Goal: Obtain resource: Obtain resource

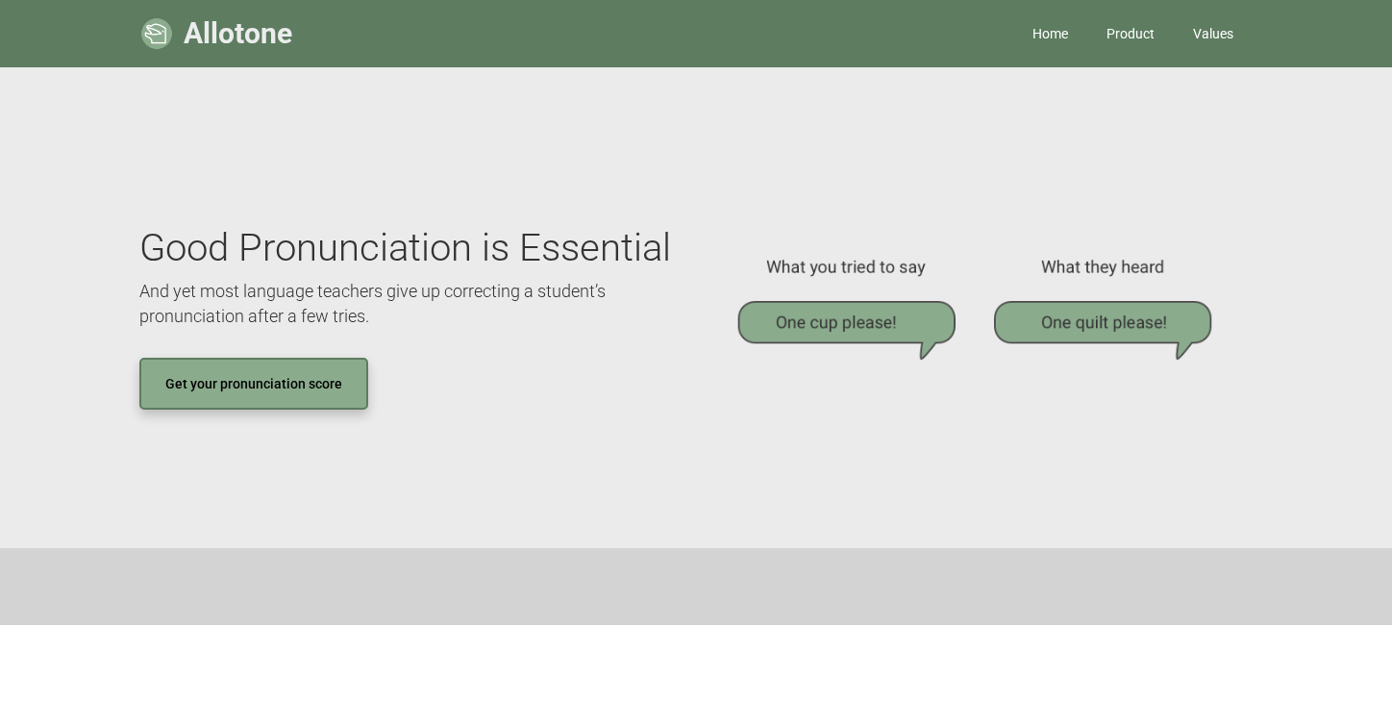
click at [319, 377] on link "Get your pronunciation score" at bounding box center [253, 384] width 229 height 52
click at [1044, 29] on link "Home" at bounding box center [1050, 34] width 74 height 58
